Goal: Information Seeking & Learning: Learn about a topic

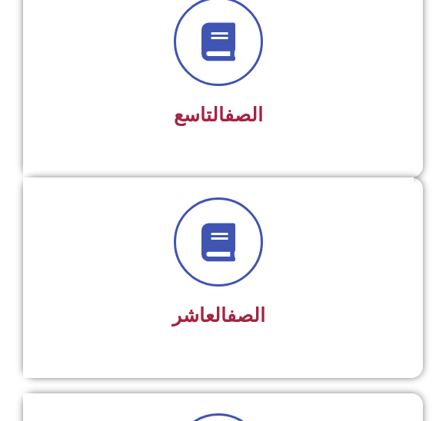
scroll to position [1990, 0]
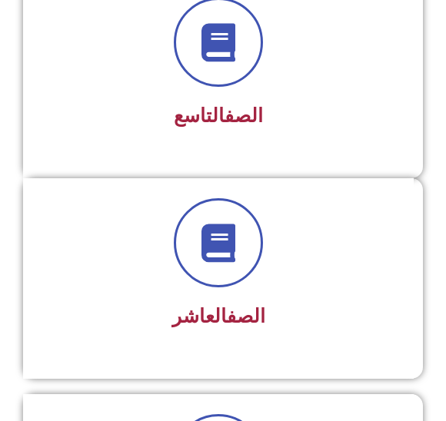
click at [322, 114] on h3 "الصف التاسع" at bounding box center [218, 116] width 350 height 23
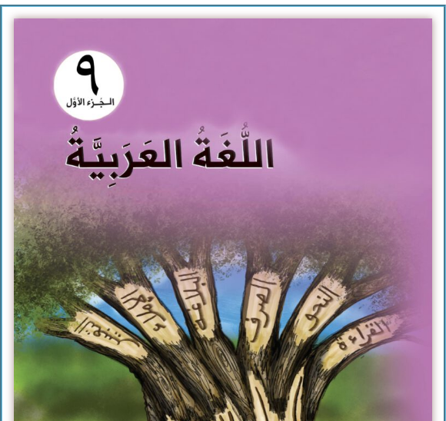
scroll to position [237, 0]
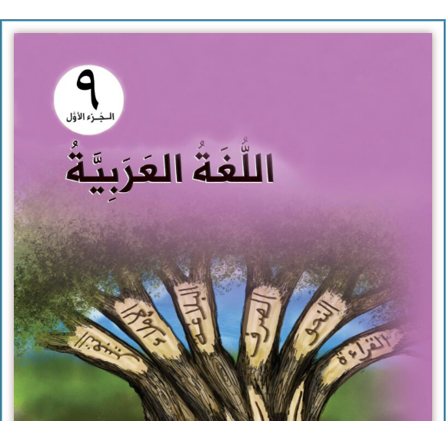
click at [303, 146] on img at bounding box center [223, 292] width 418 height 517
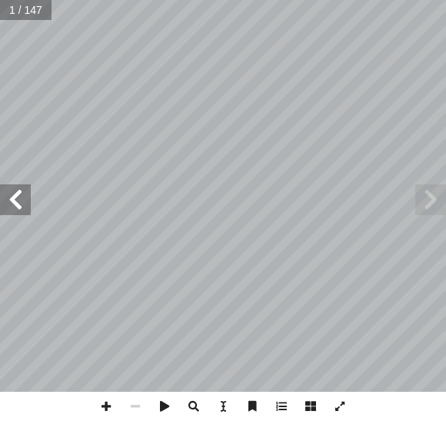
click at [22, 191] on span at bounding box center [15, 199] width 31 height 31
click at [13, 192] on span at bounding box center [15, 199] width 31 height 31
click at [15, 187] on span at bounding box center [15, 199] width 31 height 31
click at [15, 190] on span at bounding box center [15, 199] width 31 height 31
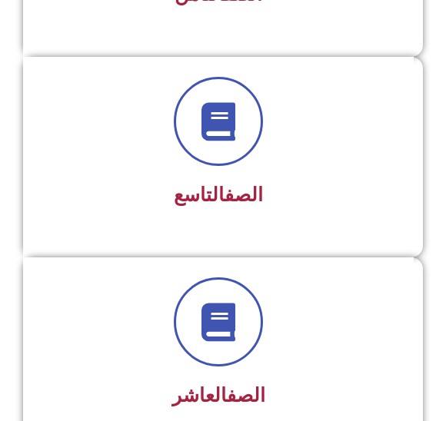
scroll to position [1895, 0]
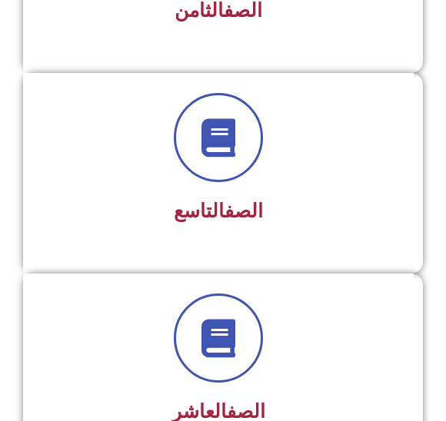
click at [244, 192] on div "الصف التاسع" at bounding box center [218, 162] width 350 height 138
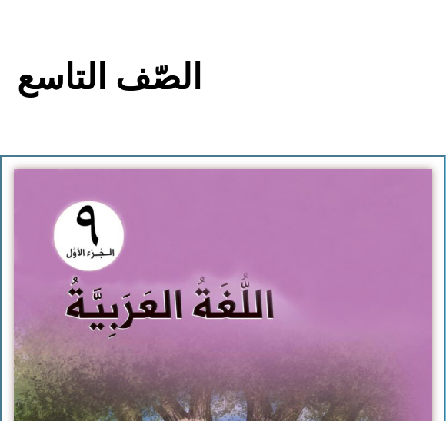
scroll to position [102, 0]
click at [307, 239] on img at bounding box center [223, 427] width 418 height 517
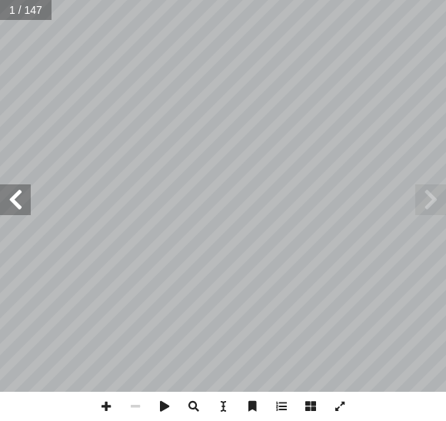
click at [30, 191] on span at bounding box center [15, 199] width 31 height 31
click at [27, 193] on span at bounding box center [15, 199] width 31 height 31
click at [26, 191] on span at bounding box center [15, 199] width 31 height 31
click at [26, 192] on span at bounding box center [15, 199] width 31 height 31
click at [26, 196] on span at bounding box center [15, 199] width 31 height 31
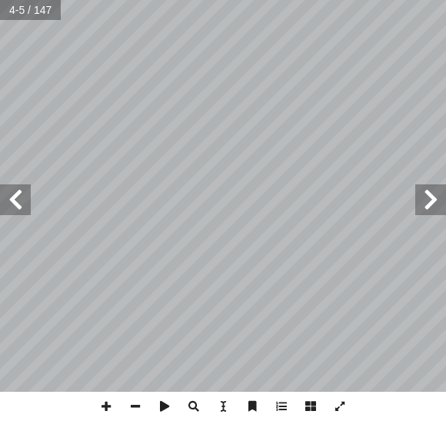
click at [21, 195] on span at bounding box center [15, 199] width 31 height 31
click at [19, 213] on span at bounding box center [15, 199] width 31 height 31
click at [23, 204] on span at bounding box center [15, 199] width 31 height 31
click at [28, 201] on span at bounding box center [15, 199] width 31 height 31
click at [19, 194] on span at bounding box center [15, 199] width 31 height 31
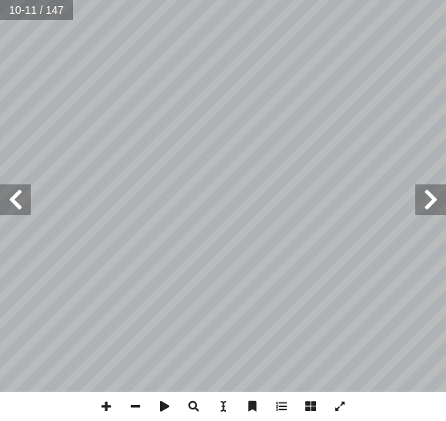
click at [23, 201] on span at bounding box center [15, 199] width 31 height 31
click at [27, 196] on span at bounding box center [15, 199] width 31 height 31
click at [22, 196] on span at bounding box center [15, 199] width 31 height 31
click at [25, 199] on span at bounding box center [15, 199] width 31 height 31
click at [24, 201] on span at bounding box center [15, 199] width 31 height 31
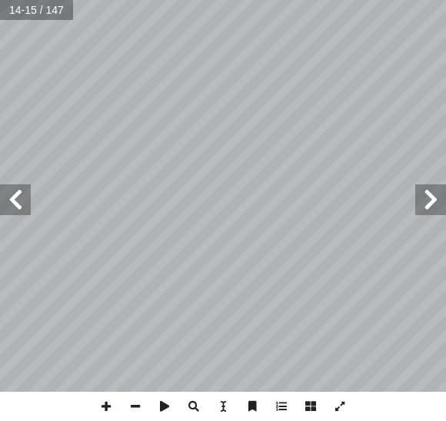
click at [27, 194] on span at bounding box center [15, 199] width 31 height 31
click at [26, 199] on span at bounding box center [15, 199] width 31 height 31
click at [24, 207] on span at bounding box center [15, 199] width 31 height 31
click at [26, 200] on span at bounding box center [15, 199] width 31 height 31
click at [29, 195] on span at bounding box center [15, 199] width 31 height 31
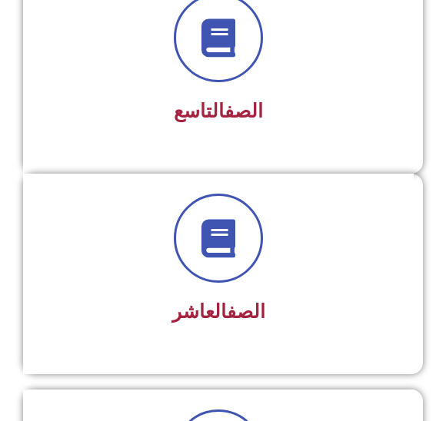
scroll to position [1995, 0]
click at [241, 80] on div at bounding box center [218, 37] width 350 height 89
click at [253, 103] on link "الصف" at bounding box center [243, 111] width 38 height 22
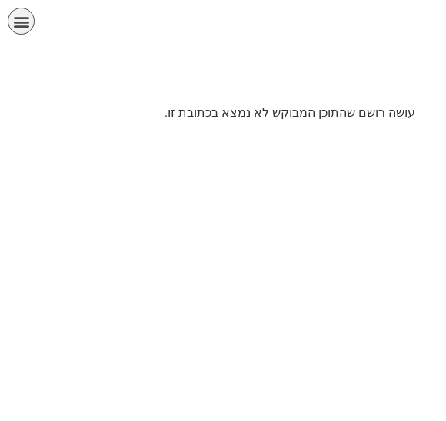
click at [7, 5] on div "الصفحة الرئيسية الصف الأول الصف الثاني الصف الثالث الصف الرابع الصف الخامس الصف…" at bounding box center [167, 25] width 334 height 50
click at [25, 22] on icon "כפתור פתיחת תפריט" at bounding box center [21, 21] width 17 height 17
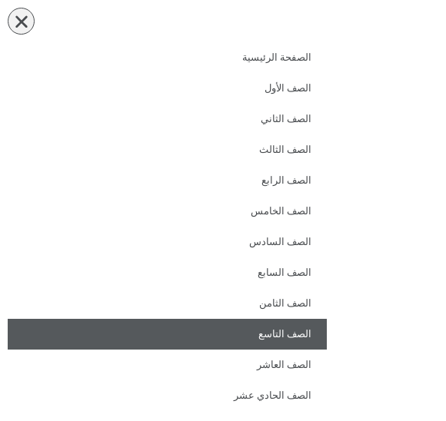
click at [324, 340] on link "الصف التاسع" at bounding box center [167, 334] width 319 height 31
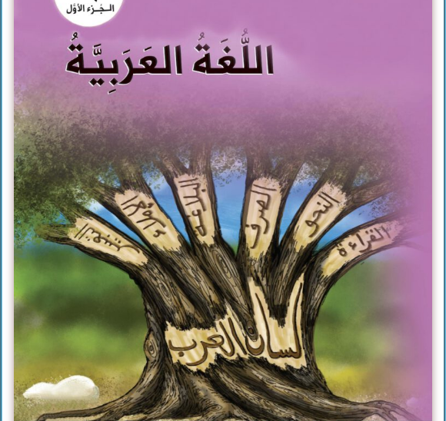
scroll to position [331, 0]
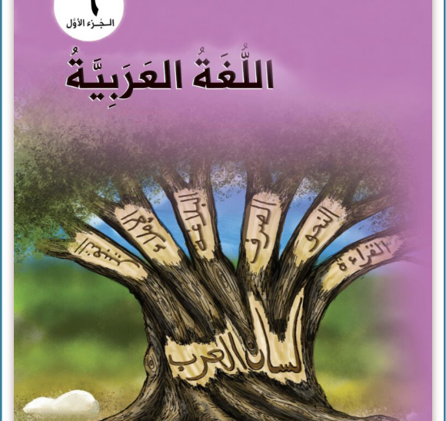
click at [329, 243] on img at bounding box center [223, 198] width 418 height 517
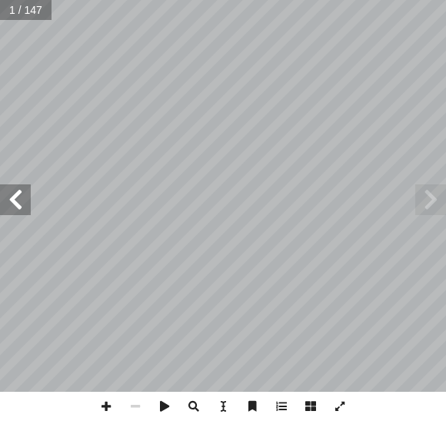
click at [18, 186] on span at bounding box center [15, 199] width 31 height 31
click at [25, 197] on span at bounding box center [15, 199] width 31 height 31
click at [19, 204] on span at bounding box center [15, 199] width 31 height 31
click at [26, 202] on span at bounding box center [15, 199] width 31 height 31
click at [23, 205] on span at bounding box center [15, 199] width 31 height 31
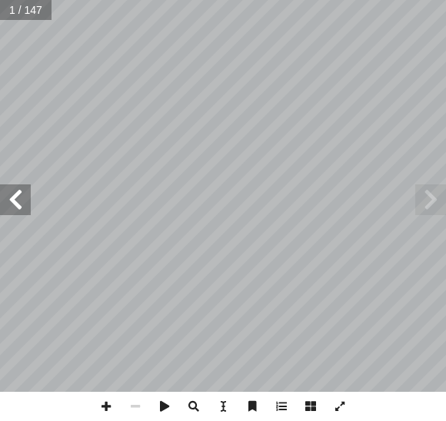
click at [25, 201] on span at bounding box center [15, 199] width 31 height 31
click at [18, 204] on span at bounding box center [15, 199] width 31 height 31
click at [23, 201] on span at bounding box center [15, 199] width 31 height 31
click at [19, 205] on span at bounding box center [15, 199] width 31 height 31
click at [21, 205] on span at bounding box center [15, 199] width 31 height 31
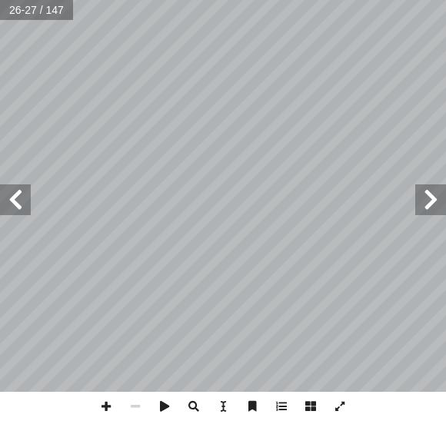
click at [23, 194] on span at bounding box center [15, 199] width 31 height 31
click at [22, 188] on span at bounding box center [15, 199] width 31 height 31
click at [22, 194] on span at bounding box center [15, 199] width 31 height 31
click at [14, 199] on span at bounding box center [15, 199] width 31 height 31
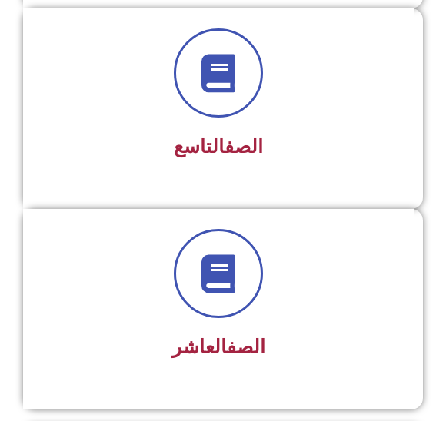
scroll to position [1961, 0]
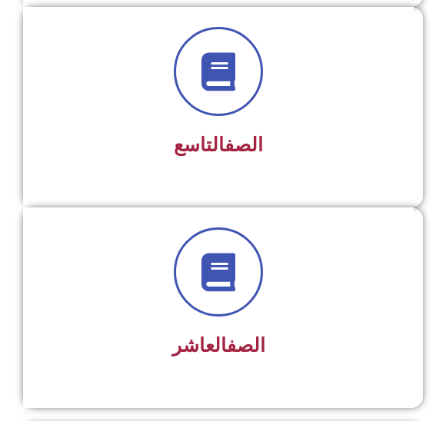
click at [267, 105] on div at bounding box center [218, 71] width 350 height 89
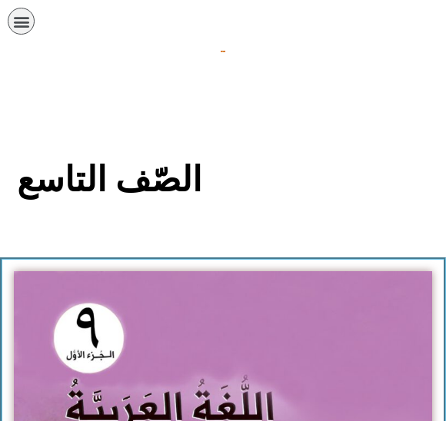
click at [249, 147] on section "الصّف التاسع" at bounding box center [223, 188] width 446 height 138
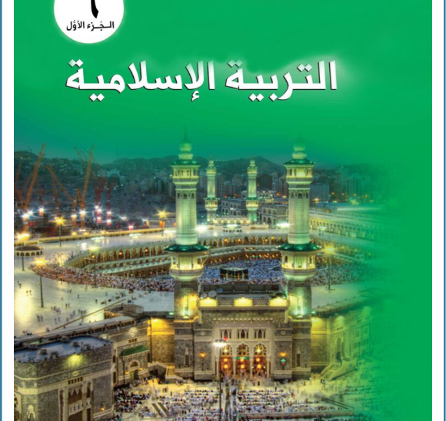
scroll to position [882, 0]
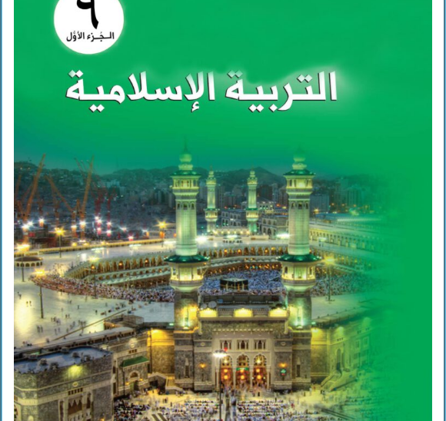
click at [291, 306] on img at bounding box center [223, 209] width 418 height 517
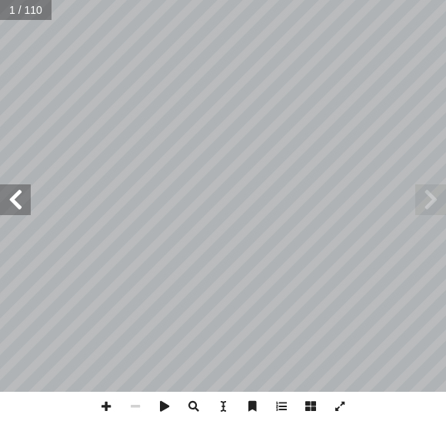
click at [22, 207] on span at bounding box center [15, 199] width 31 height 31
click at [24, 200] on span at bounding box center [15, 199] width 31 height 31
click at [29, 194] on span at bounding box center [15, 199] width 31 height 31
click at [20, 211] on span at bounding box center [15, 199] width 31 height 31
click at [29, 199] on span at bounding box center [15, 199] width 31 height 31
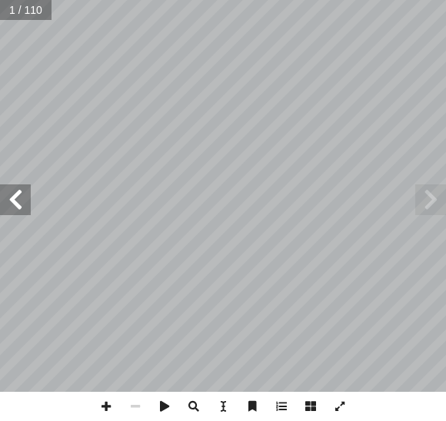
click at [30, 209] on span at bounding box center [15, 199] width 31 height 31
click at [29, 187] on span at bounding box center [15, 199] width 31 height 31
click at [29, 201] on span at bounding box center [15, 199] width 31 height 31
click at [20, 214] on span at bounding box center [15, 199] width 31 height 31
click at [28, 214] on span at bounding box center [15, 199] width 31 height 31
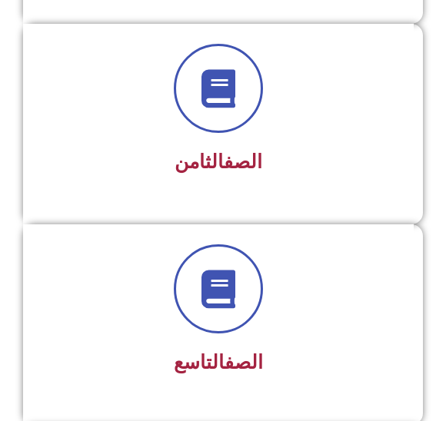
scroll to position [1744, 0]
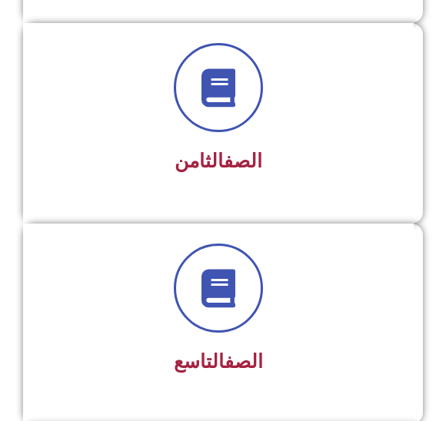
click at [240, 340] on div "الصف التاسع" at bounding box center [218, 313] width 350 height 138
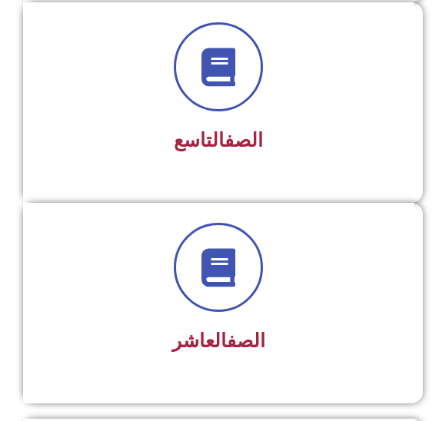
scroll to position [1965, 0]
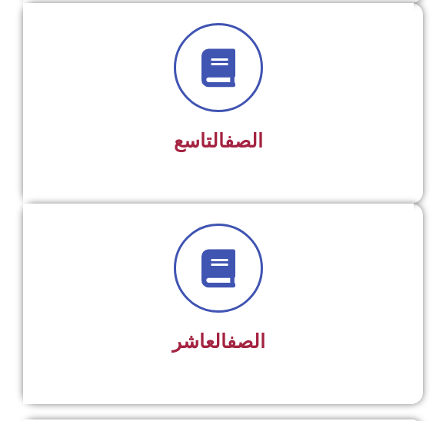
click at [238, 130] on link "الصف" at bounding box center [243, 141] width 38 height 22
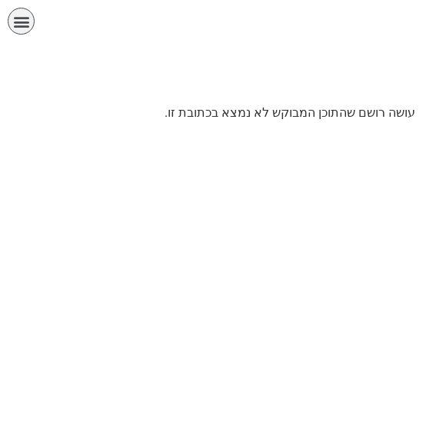
click at [32, 22] on div "תפריט" at bounding box center [21, 21] width 27 height 27
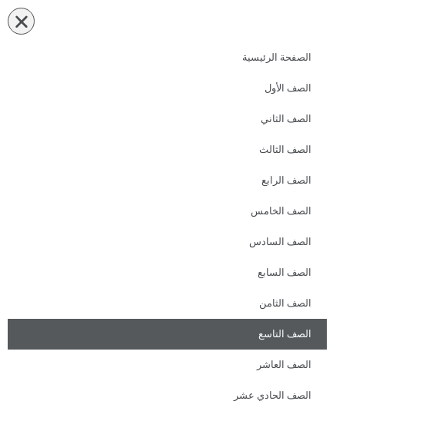
click at [304, 328] on link "الصف التاسع" at bounding box center [167, 334] width 319 height 31
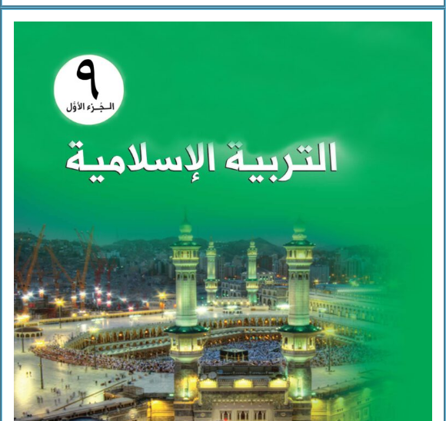
scroll to position [811, 0]
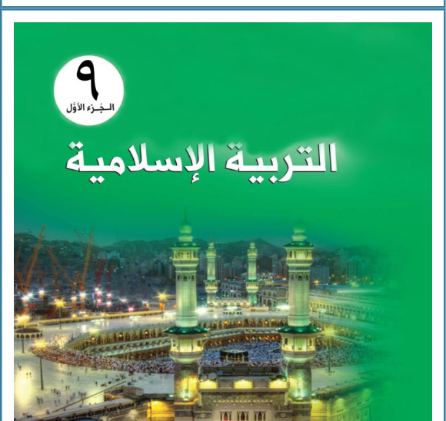
click at [298, 296] on img at bounding box center [223, 280] width 418 height 517
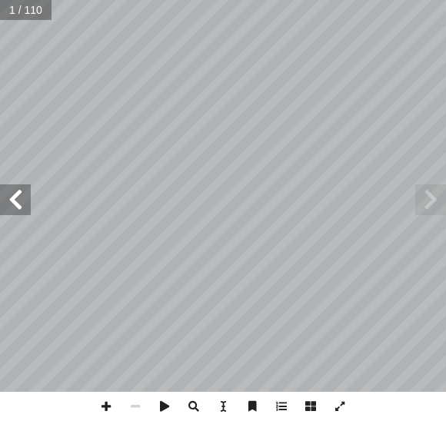
click at [26, 195] on span at bounding box center [15, 199] width 31 height 31
click at [22, 210] on span at bounding box center [15, 199] width 31 height 31
click at [28, 197] on span at bounding box center [15, 199] width 31 height 31
click at [12, 198] on span at bounding box center [15, 199] width 31 height 31
